Goal: Task Accomplishment & Management: Use online tool/utility

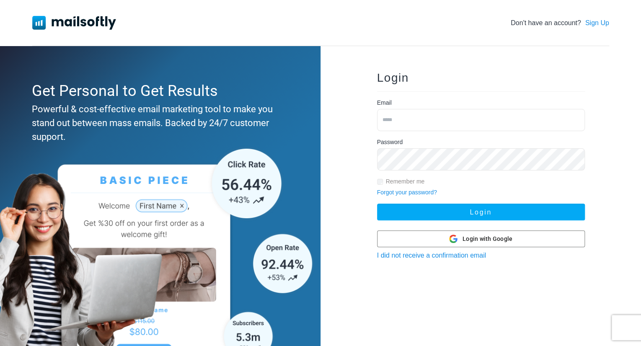
click at [459, 117] on input "email" at bounding box center [481, 120] width 208 height 22
type input "**********"
click at [377, 204] on button "Login" at bounding box center [481, 212] width 208 height 17
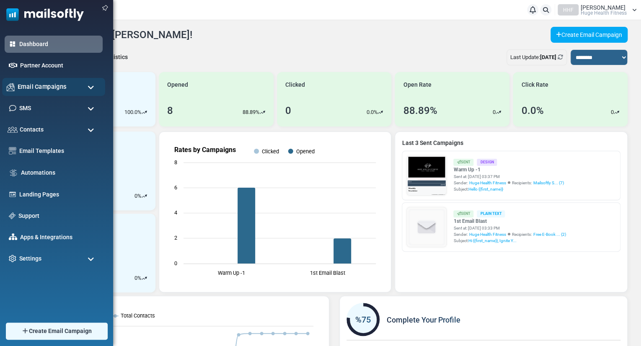
click at [30, 85] on span "Email Campaigns" at bounding box center [42, 86] width 49 height 9
click at [26, 82] on span "Email Campaigns" at bounding box center [42, 86] width 49 height 9
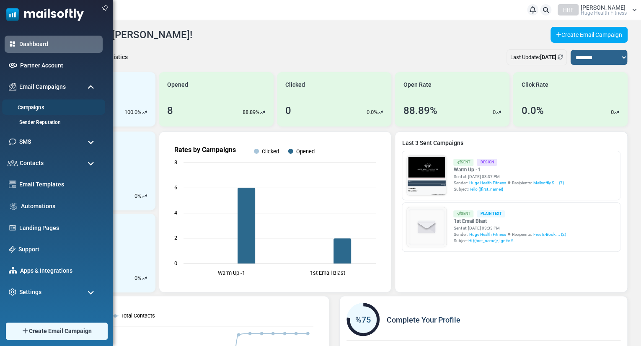
click at [35, 107] on link "Campaigns" at bounding box center [52, 108] width 101 height 8
